Goal: Find specific page/section: Find specific page/section

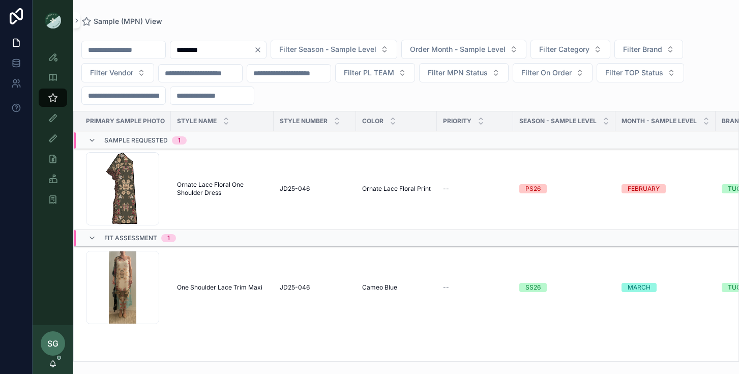
click at [266, 44] on div "********" at bounding box center [218, 50] width 97 height 18
click at [262, 50] on icon "Clear" at bounding box center [258, 50] width 8 height 8
click at [219, 52] on input "scrollable content" at bounding box center [211, 50] width 83 height 14
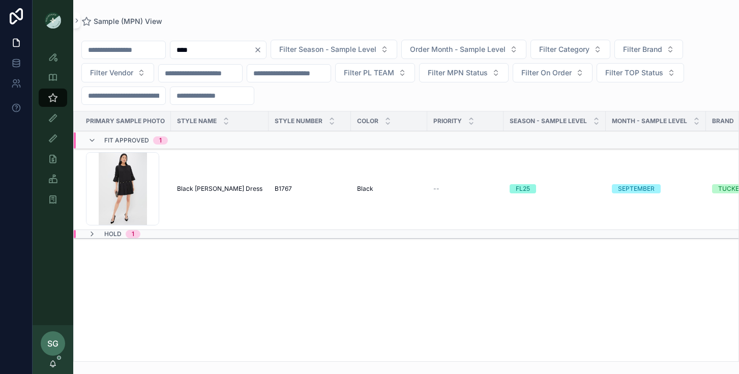
type input "****"
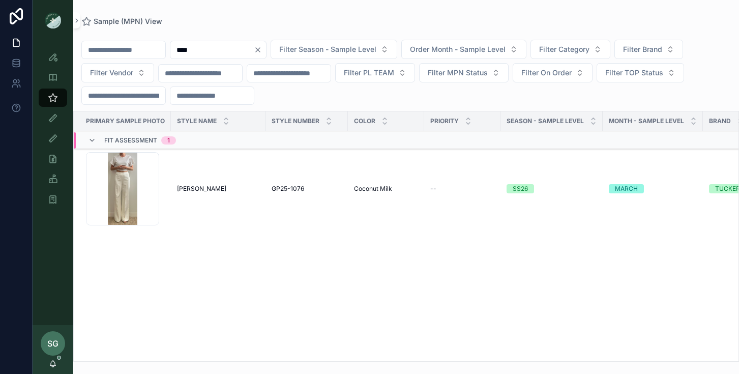
click at [121, 213] on div "Screenshot-2025-08-01-at-12.09.33-PM .png" at bounding box center [122, 188] width 73 height 73
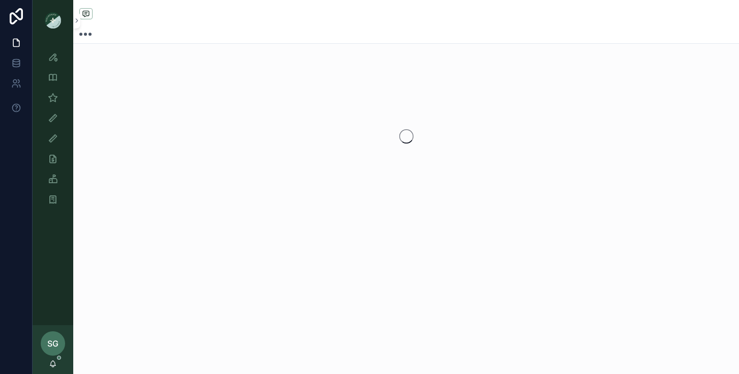
click at [121, 213] on div "scrollable content" at bounding box center [406, 136] width 666 height 161
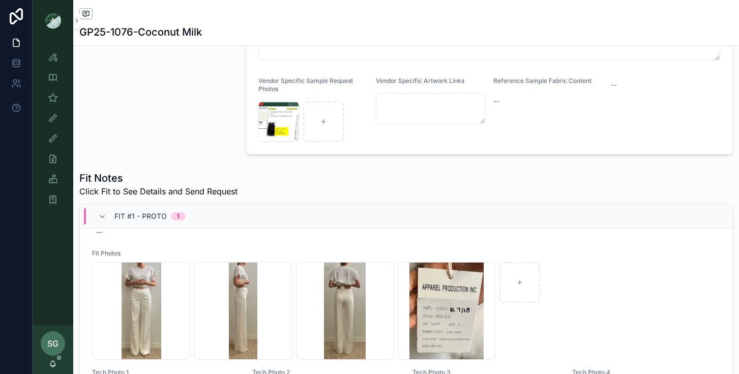
scroll to position [66, 0]
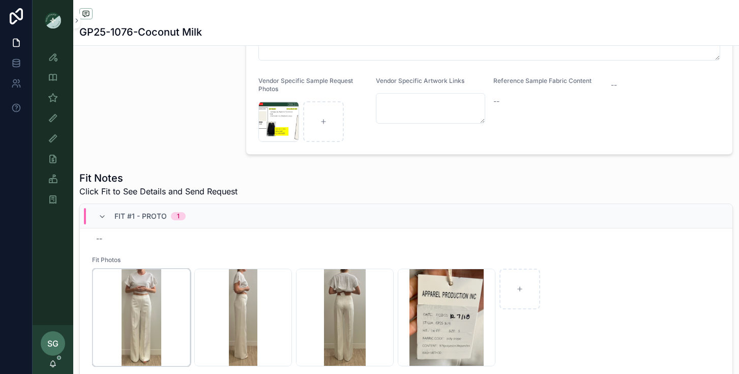
click at [148, 301] on div "Screenshot-2025-08-01-at-12.09.33-PM .png" at bounding box center [142, 317] width 98 height 98
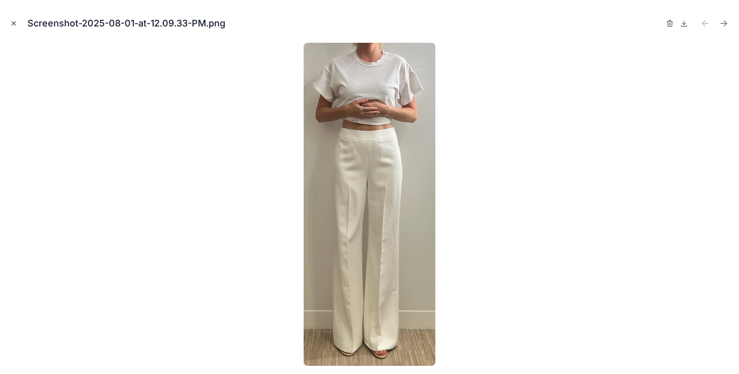
click at [13, 25] on icon "Close modal" at bounding box center [13, 23] width 7 height 7
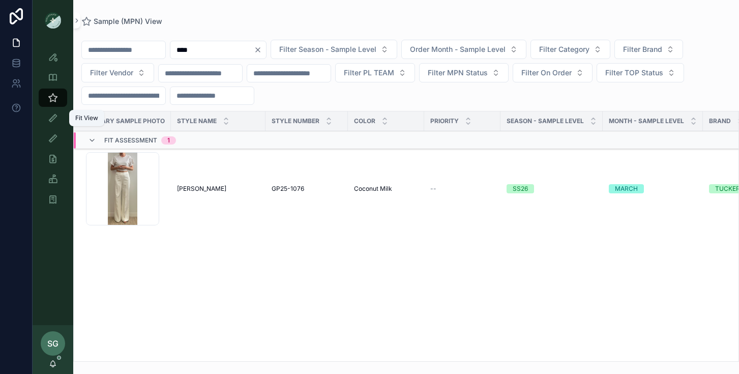
click at [53, 117] on icon "scrollable content" at bounding box center [53, 118] width 10 height 10
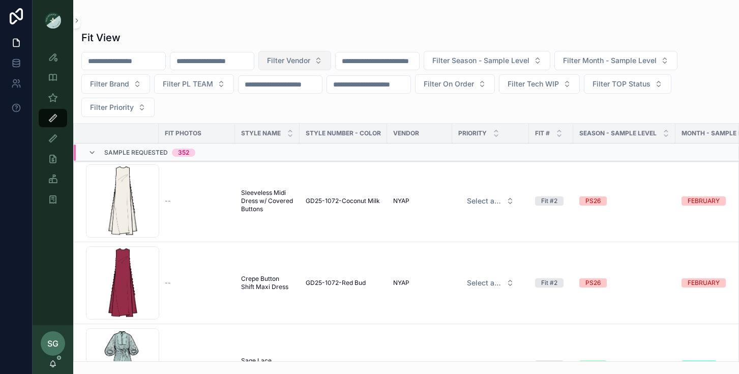
click at [331, 63] on button "Filter Vendor" at bounding box center [294, 60] width 73 height 19
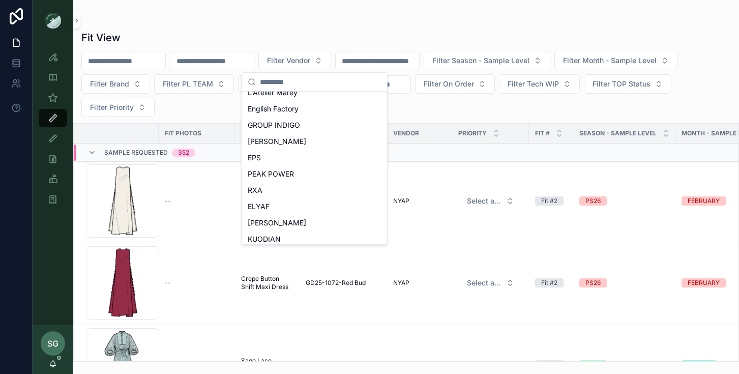
scroll to position [454, 0]
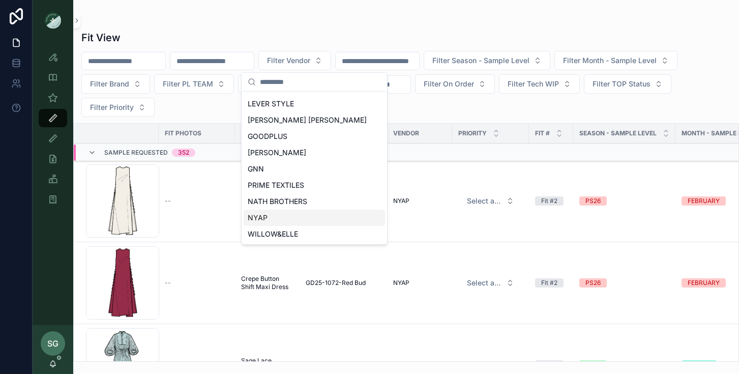
click at [275, 219] on div "NYAP" at bounding box center [314, 218] width 141 height 16
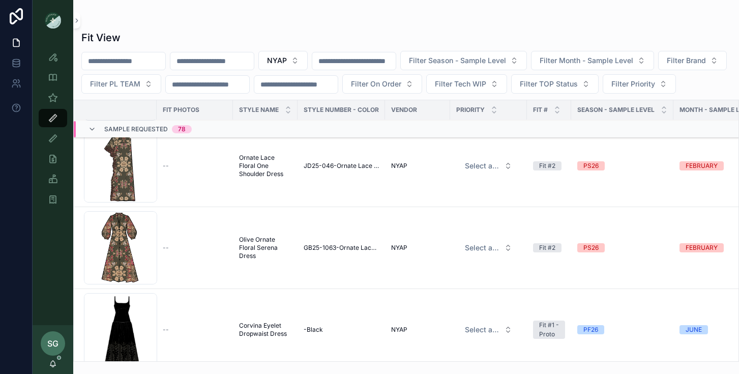
scroll to position [268, 2]
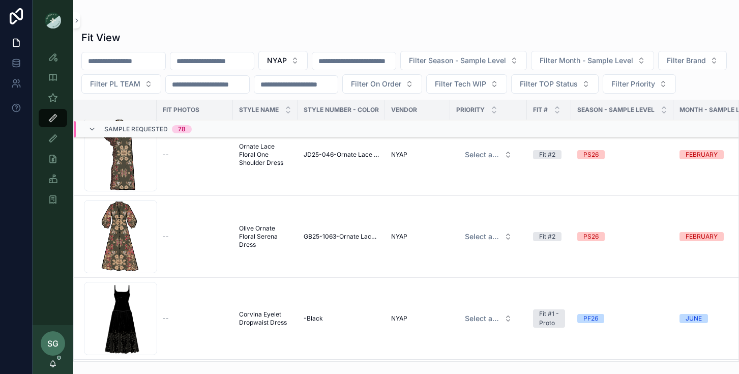
click at [128, 267] on div "Serena_Dk-Green-Ground .png" at bounding box center [120, 236] width 73 height 73
